Goal: Transaction & Acquisition: Download file/media

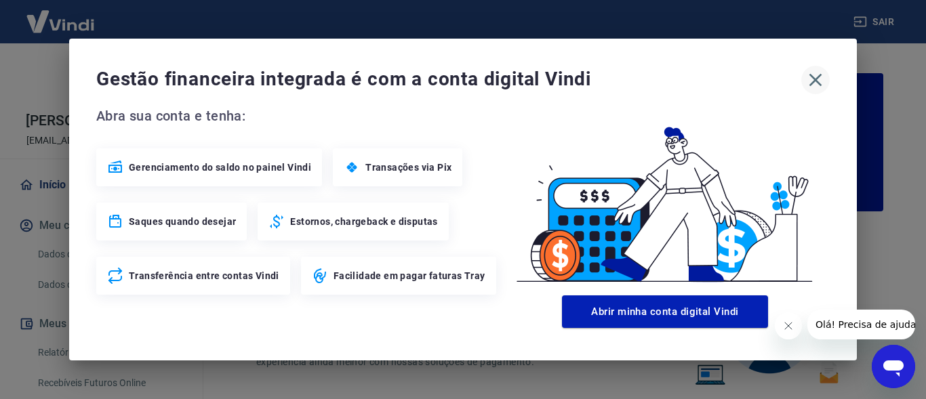
click at [811, 77] on icon "button" at bounding box center [815, 80] width 22 height 22
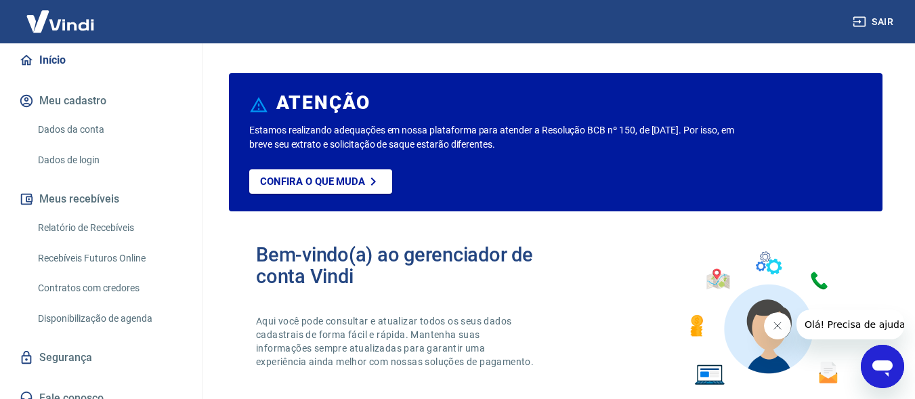
scroll to position [139, 0]
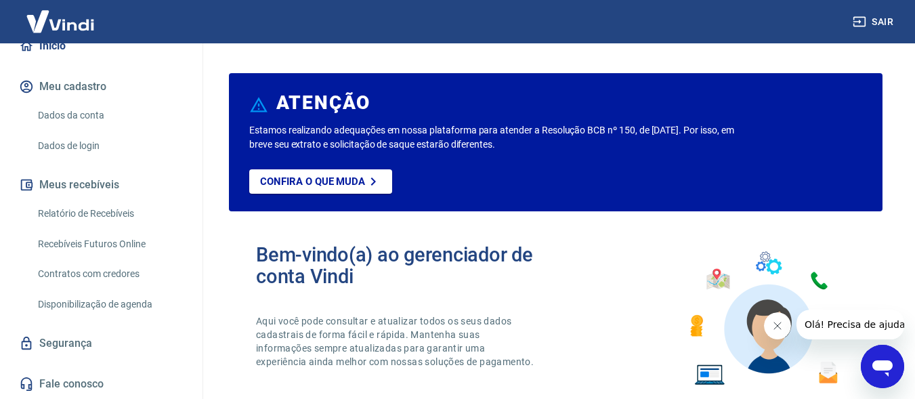
click at [84, 208] on link "Relatório de Recebíveis" at bounding box center [110, 214] width 154 height 28
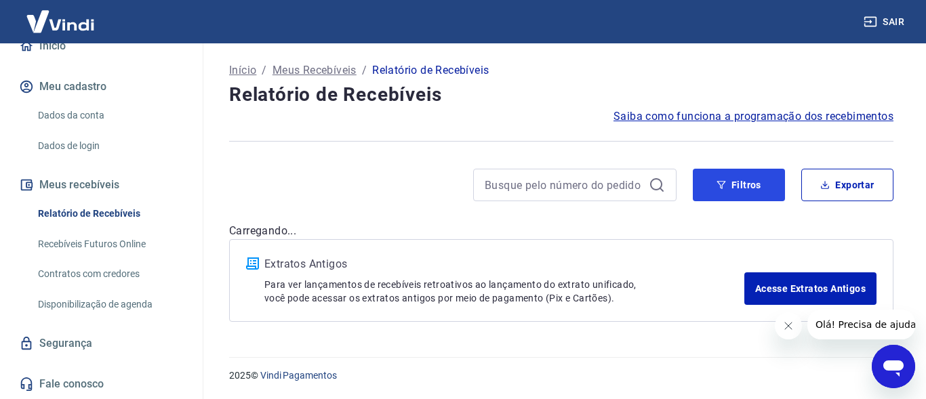
click at [754, 178] on button "Filtros" at bounding box center [739, 185] width 92 height 33
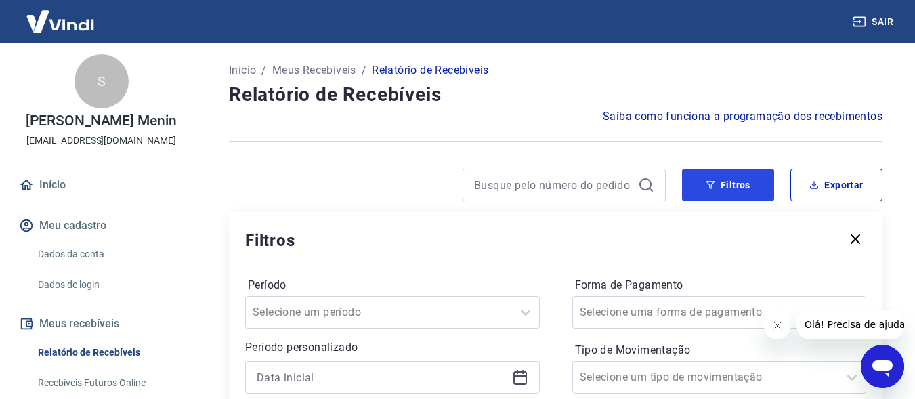
scroll to position [136, 0]
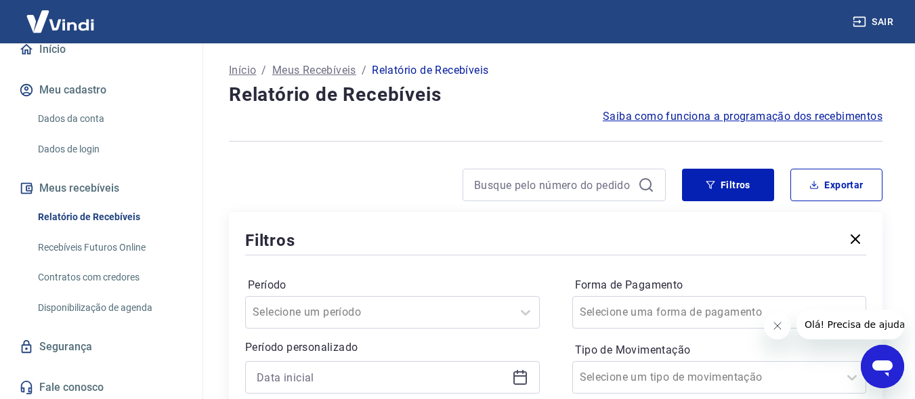
click at [86, 215] on link "Relatório de Recebíveis" at bounding box center [110, 217] width 154 height 28
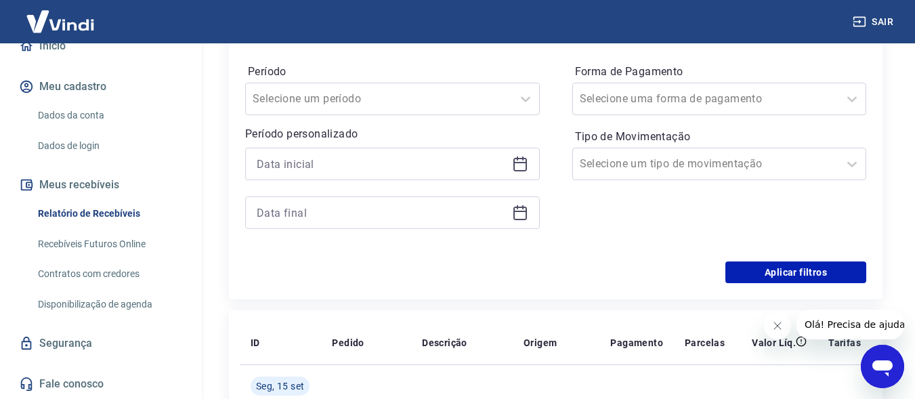
scroll to position [95, 0]
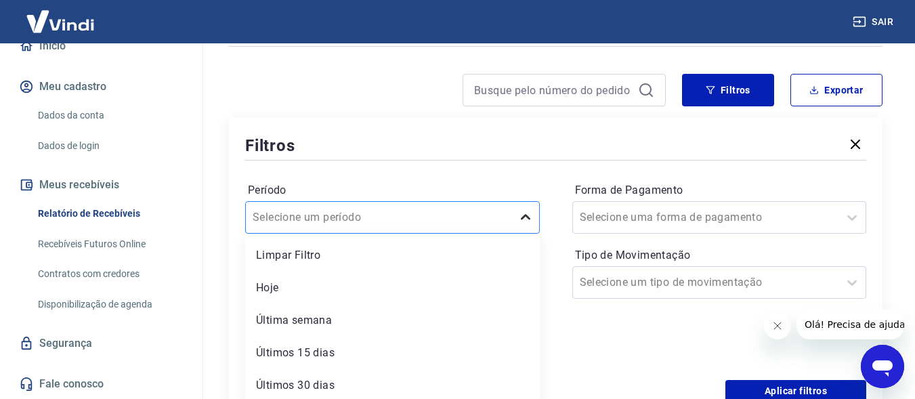
click at [525, 217] on div "option Limpar Filtro focused, 1 of 7. 7 results available. Use Up and Down to c…" at bounding box center [392, 217] width 295 height 33
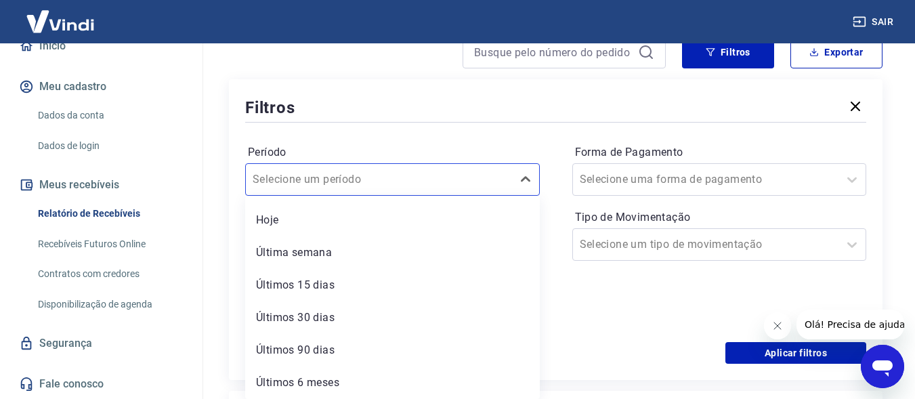
scroll to position [0, 0]
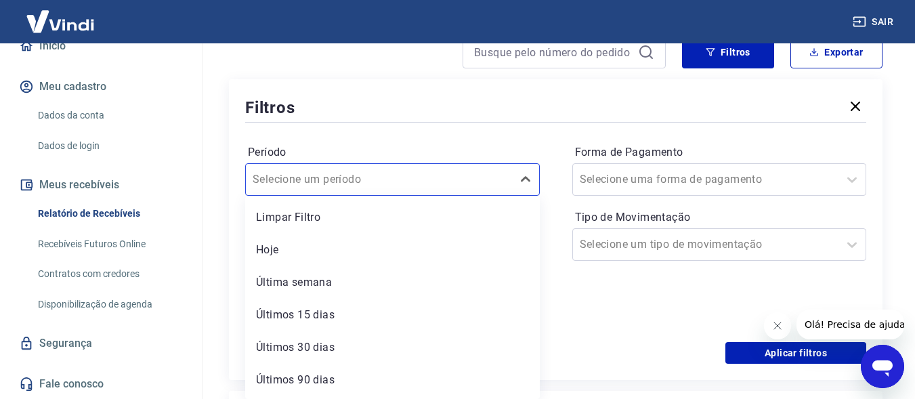
click at [525, 138] on div "Período option Limpar Filtro focused, 1 of 7. 7 results available. Use Up and D…" at bounding box center [555, 233] width 621 height 217
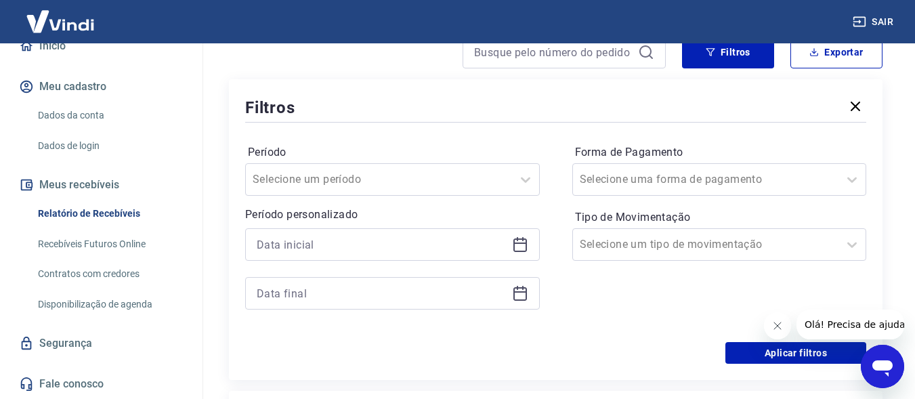
click at [523, 243] on icon at bounding box center [521, 243] width 14 height 1
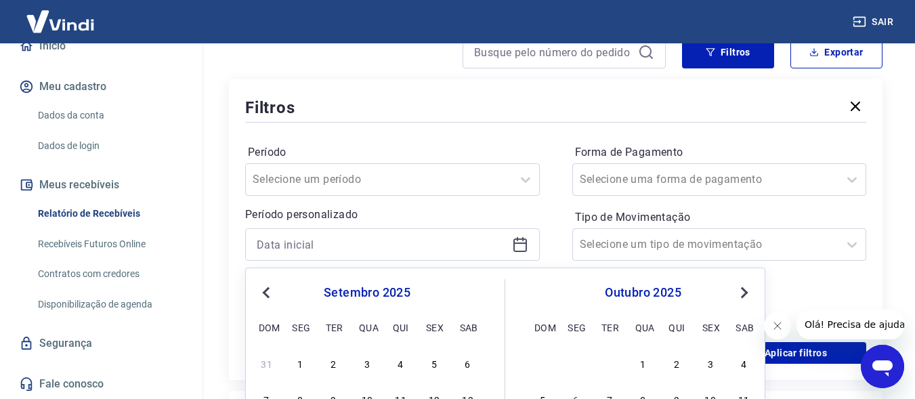
click at [263, 297] on button "Previous Month" at bounding box center [266, 293] width 16 height 16
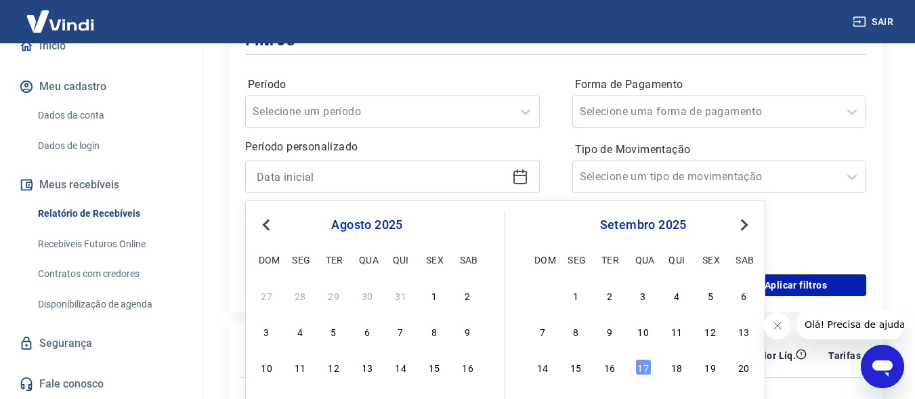
scroll to position [268, 0]
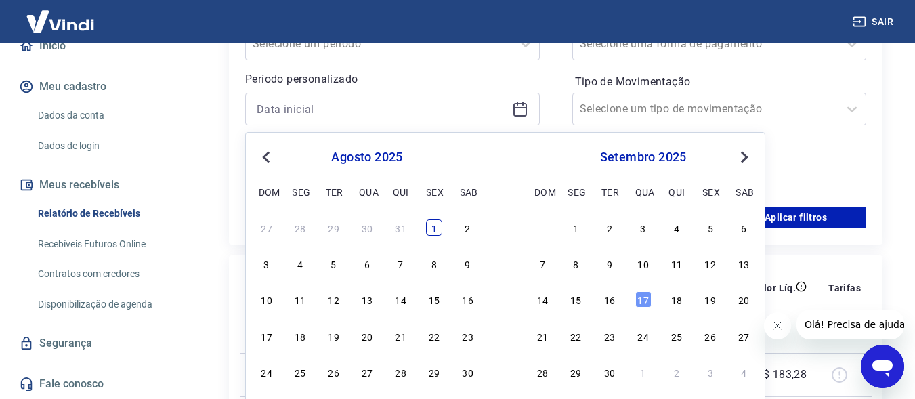
click at [437, 226] on div "1" at bounding box center [434, 228] width 16 height 16
type input "[DATE]"
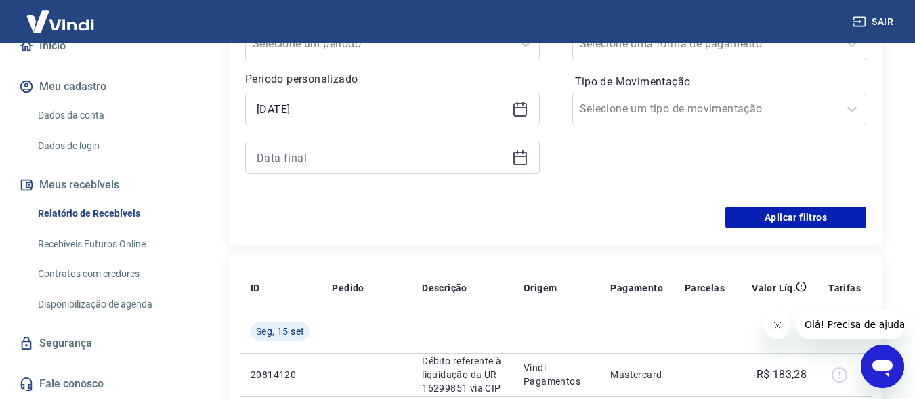
click at [527, 163] on icon at bounding box center [521, 159] width 14 height 14
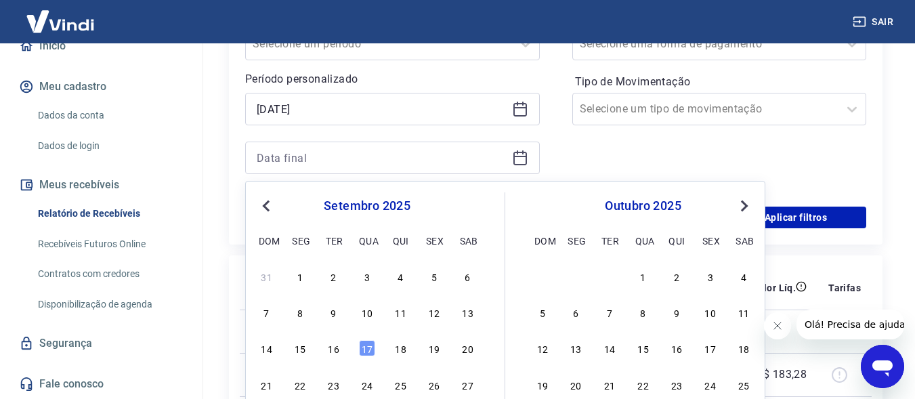
click at [268, 205] on span "Previous Month" at bounding box center [268, 206] width 0 height 16
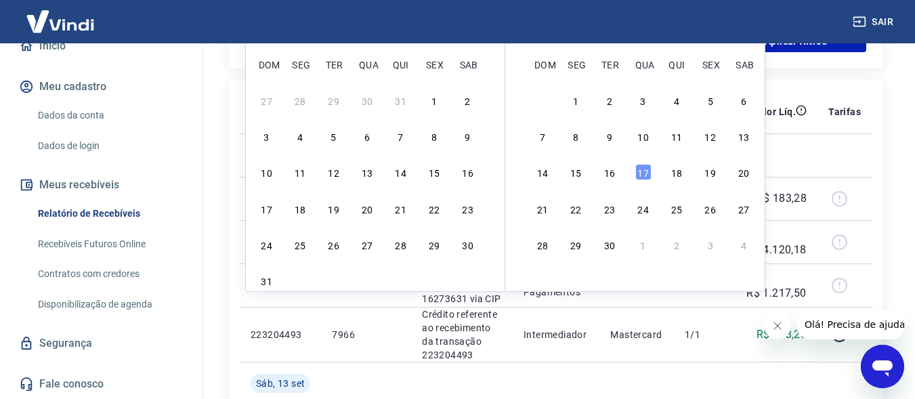
scroll to position [472, 0]
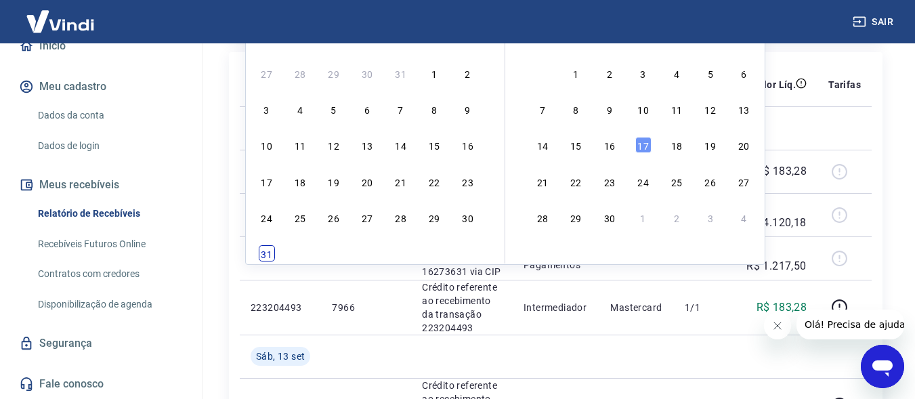
click at [271, 252] on div "31" at bounding box center [267, 253] width 16 height 16
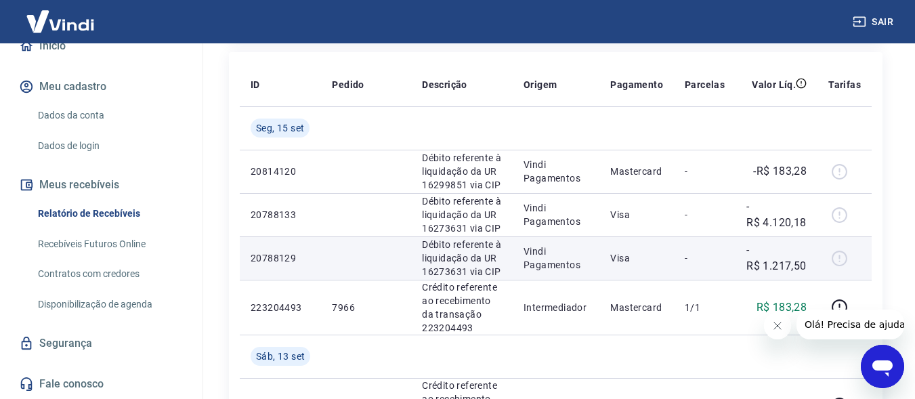
type input "[DATE]"
click at [268, 255] on p "20788129" at bounding box center [281, 258] width 60 height 14
click at [357, 267] on td at bounding box center [366, 257] width 90 height 43
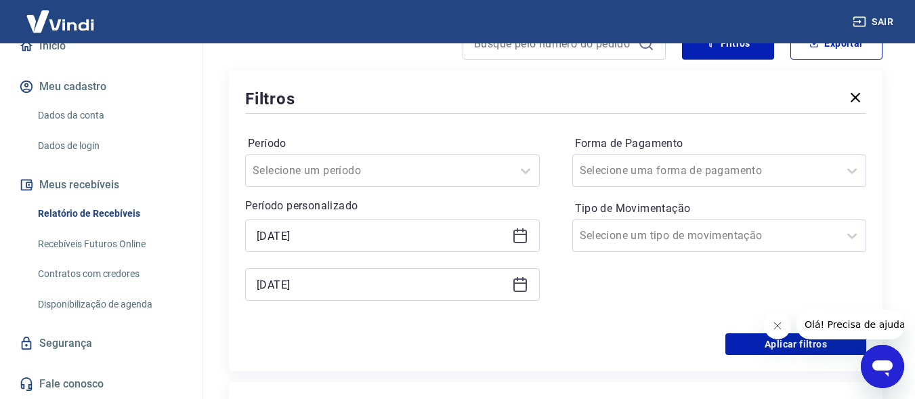
scroll to position [205, 0]
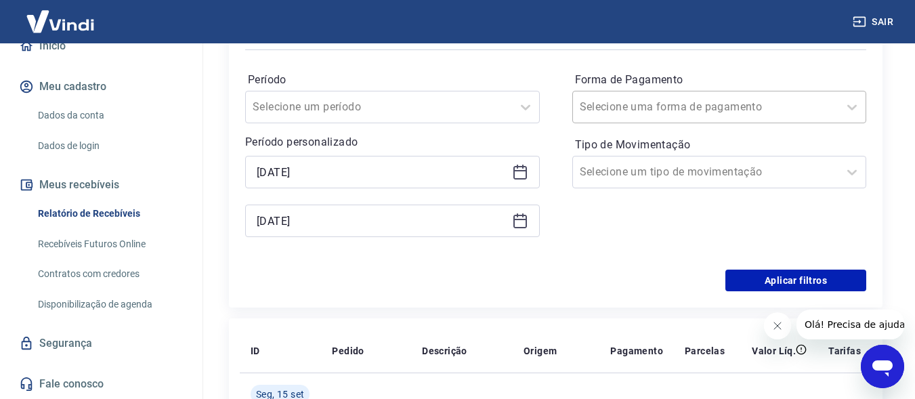
click at [714, 106] on div at bounding box center [706, 107] width 253 height 19
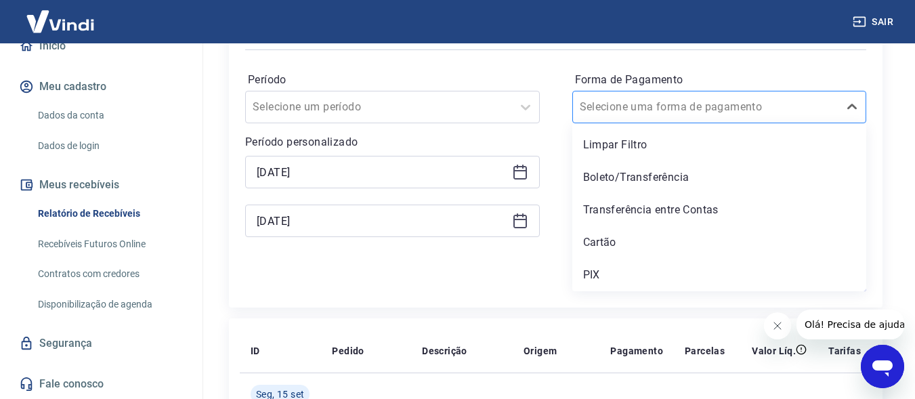
click at [714, 106] on div at bounding box center [706, 107] width 253 height 19
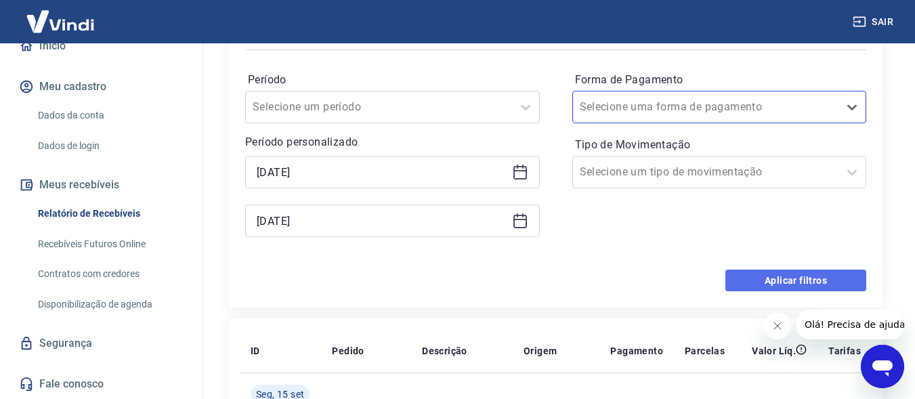
click at [796, 281] on button "Aplicar filtros" at bounding box center [796, 281] width 141 height 22
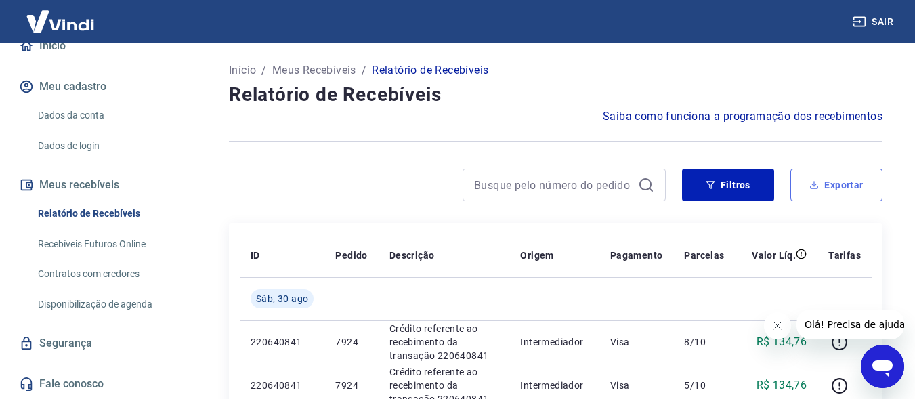
click at [838, 182] on button "Exportar" at bounding box center [837, 185] width 92 height 33
type input "[DATE]"
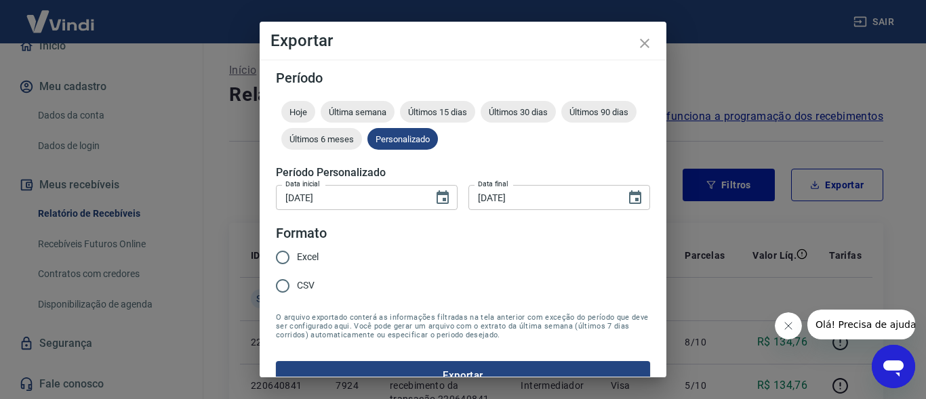
click at [285, 256] on input "Excel" at bounding box center [282, 257] width 28 height 28
radio input "true"
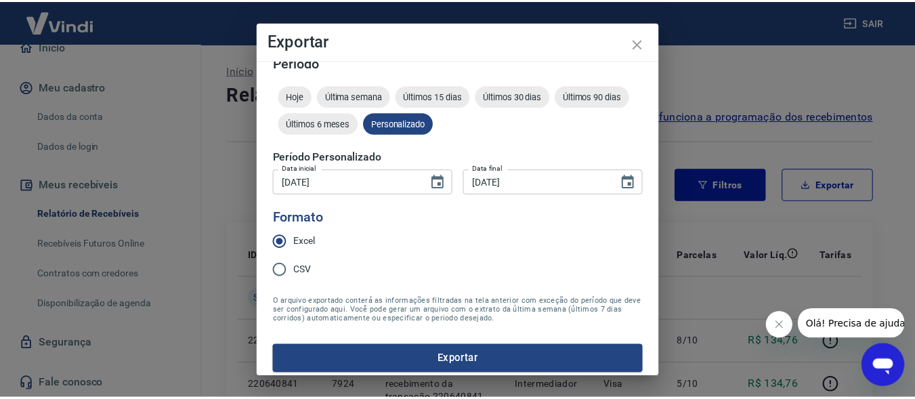
scroll to position [24, 0]
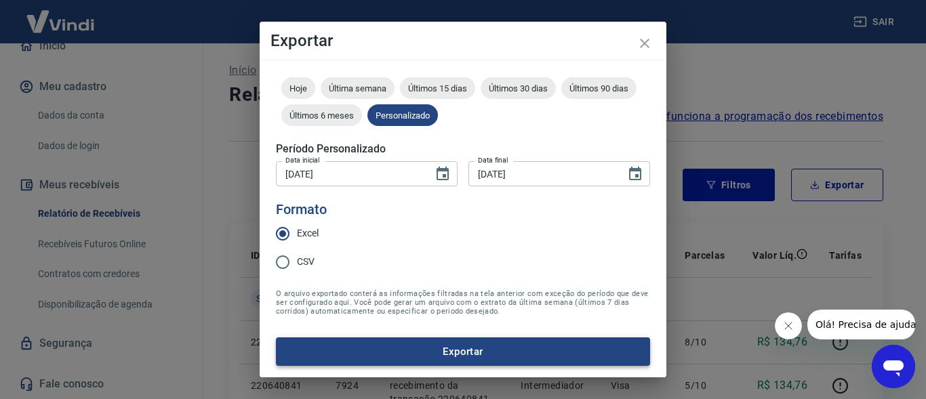
click at [468, 349] on button "Exportar" at bounding box center [463, 351] width 374 height 28
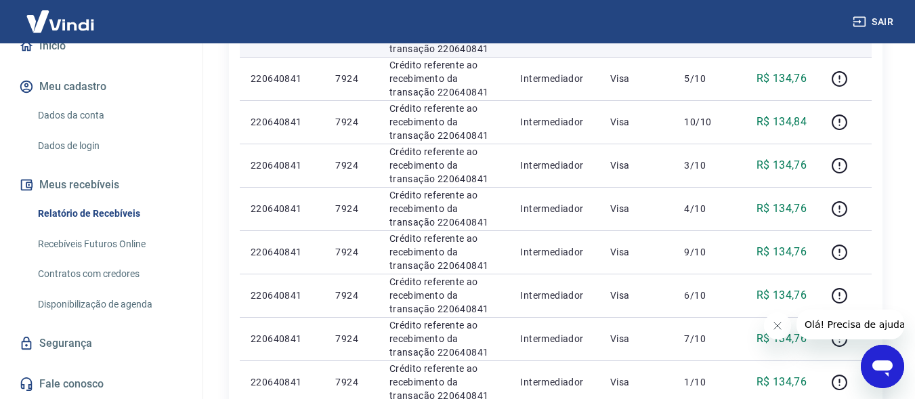
scroll to position [106, 0]
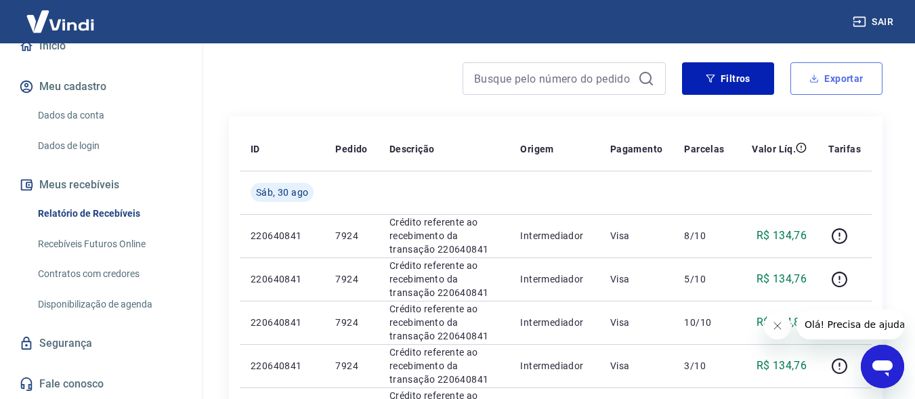
click at [848, 73] on button "Exportar" at bounding box center [837, 78] width 92 height 33
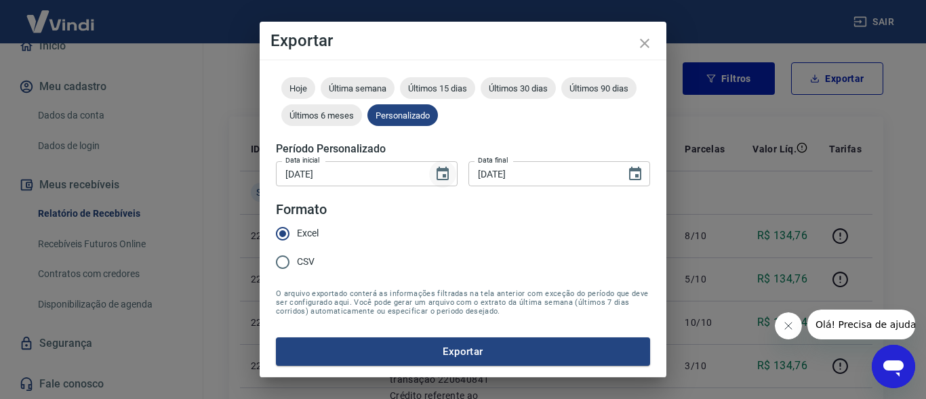
click at [438, 173] on icon "Choose date, selected date is 1 de ago de 2025" at bounding box center [442, 174] width 16 height 16
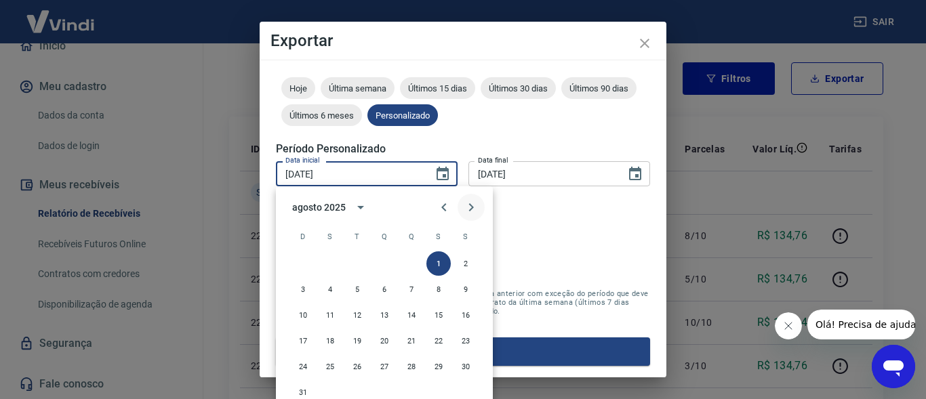
click at [468, 207] on icon "Next month" at bounding box center [471, 207] width 16 height 16
click at [329, 263] on button "1" at bounding box center [330, 263] width 24 height 24
type input "[DATE]"
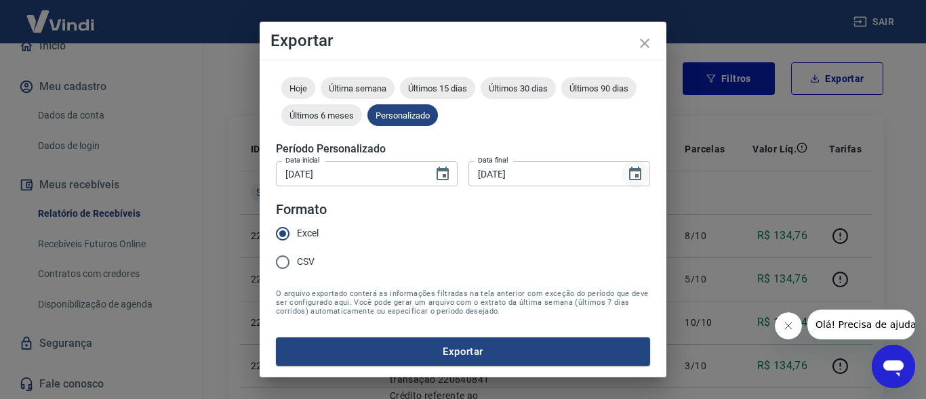
click at [627, 173] on icon "Choose date, selected date is 31 de ago de 2025" at bounding box center [635, 174] width 16 height 16
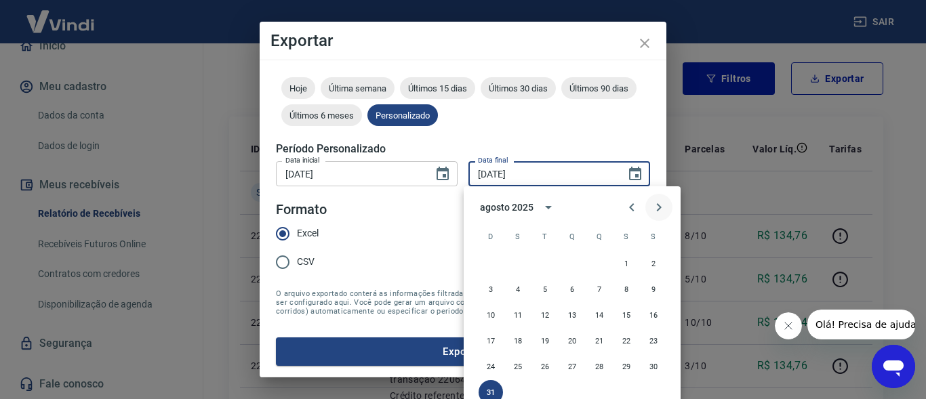
click at [656, 209] on icon "Next month" at bounding box center [659, 207] width 16 height 16
click at [571, 314] on button "17" at bounding box center [572, 315] width 24 height 24
type input "[DATE]"
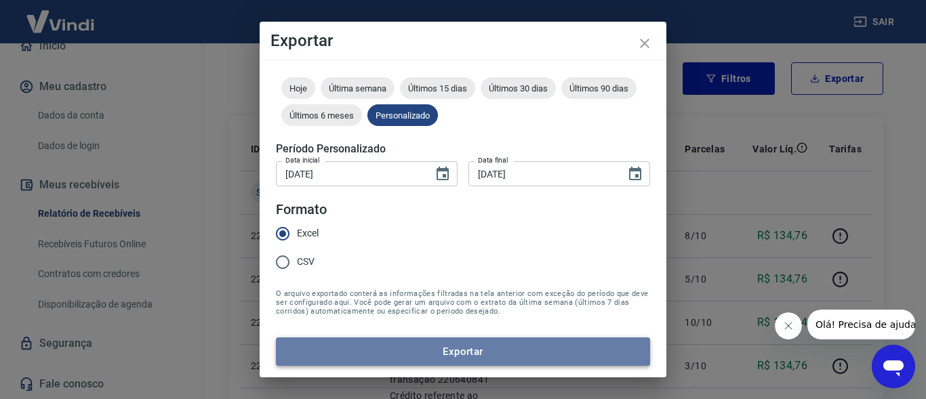
click at [487, 348] on button "Exportar" at bounding box center [463, 351] width 374 height 28
